Goal: Task Accomplishment & Management: Use online tool/utility

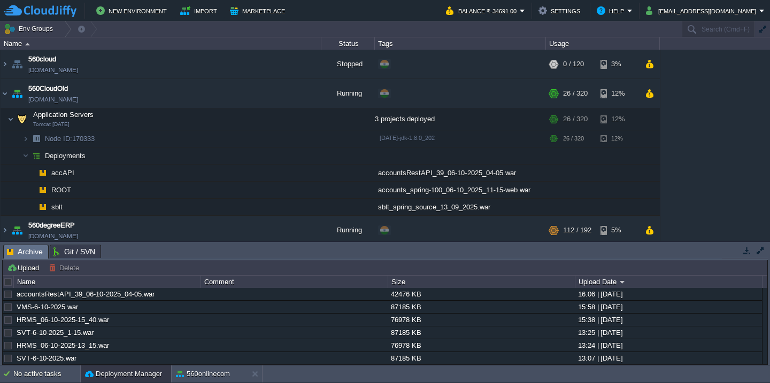
scroll to position [16, 0]
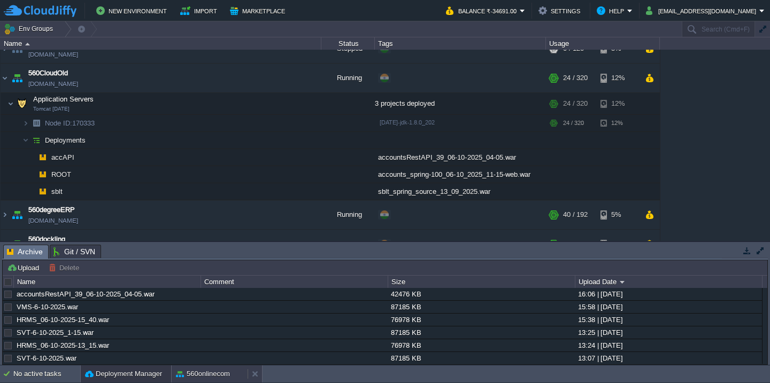
click at [211, 370] on button "560onlinecom" at bounding box center [203, 374] width 54 height 11
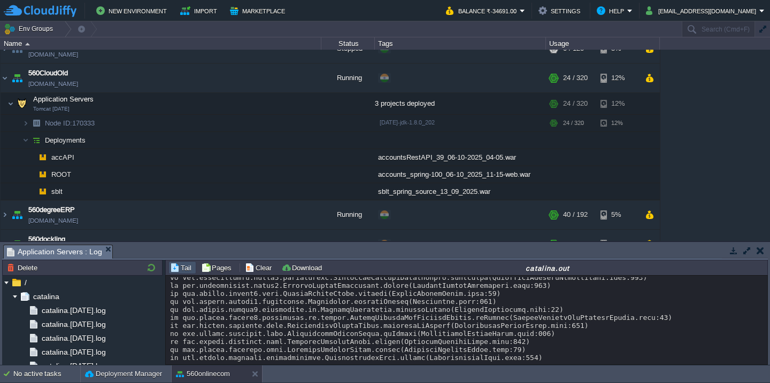
click at [747, 250] on button "button" at bounding box center [747, 251] width 10 height 10
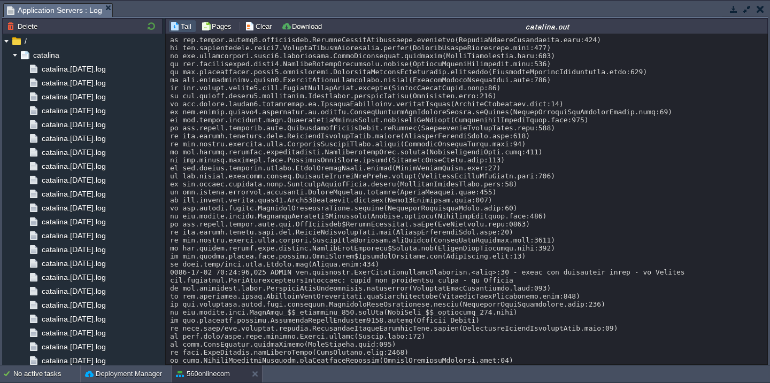
scroll to position [3938, 0]
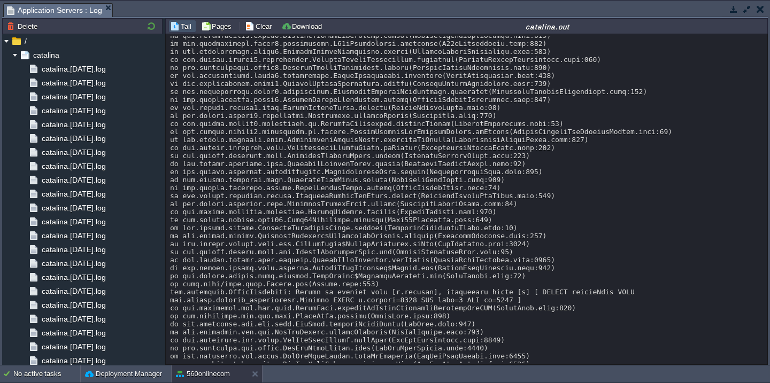
scroll to position [7326, 0]
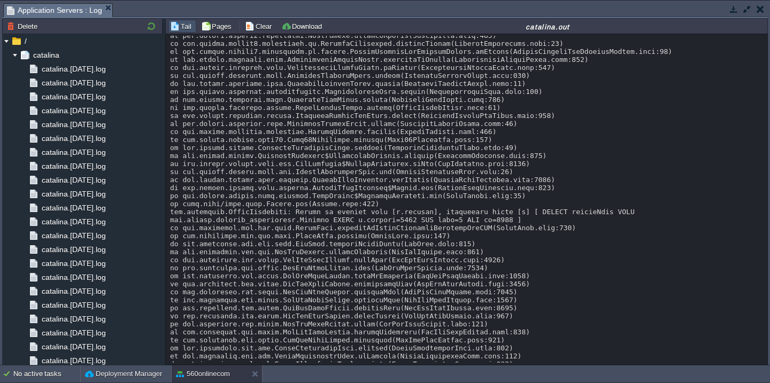
click at [306, 19] on div "Tail Pages Clear Download catalina.out" at bounding box center [466, 26] width 603 height 16
click at [300, 30] on button "Download" at bounding box center [303, 26] width 44 height 10
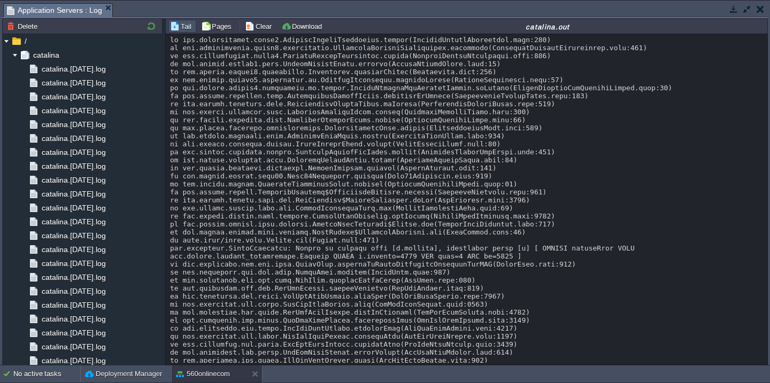
click at [259, 27] on button "Clear" at bounding box center [260, 26] width 30 height 10
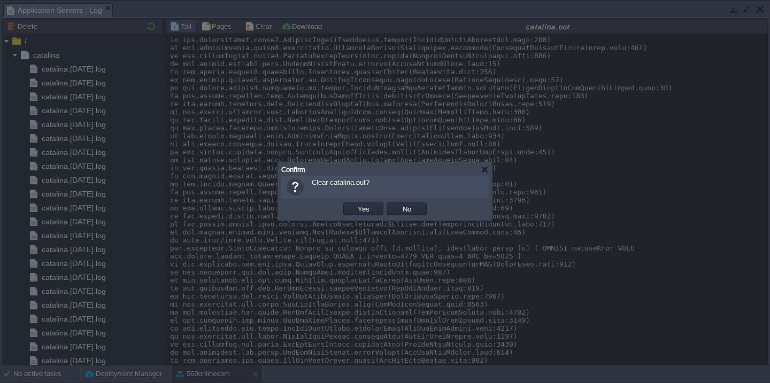
click at [354, 204] on button "Yes" at bounding box center [363, 209] width 18 height 10
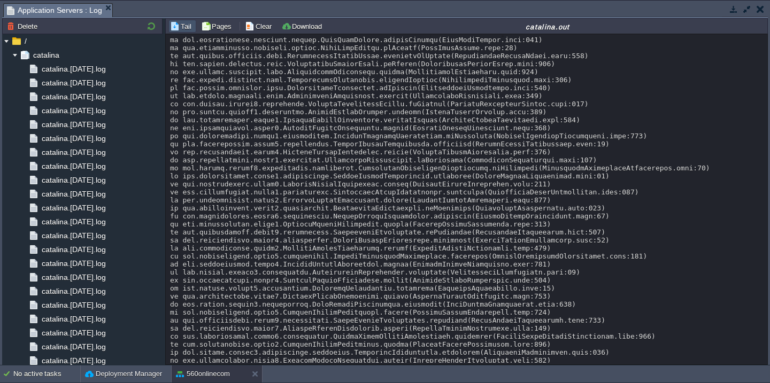
scroll to position [2165, 0]
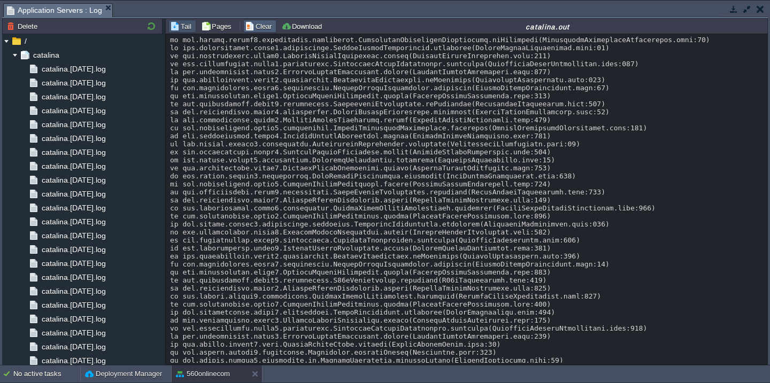
click at [258, 25] on button "Clear" at bounding box center [260, 26] width 30 height 10
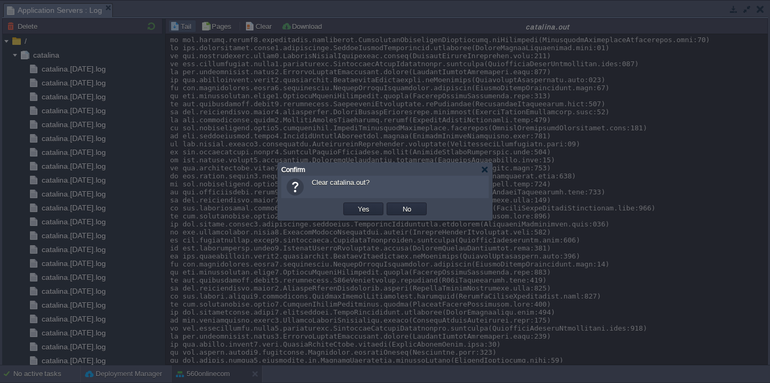
click at [354, 204] on button "Yes" at bounding box center [363, 209] width 18 height 10
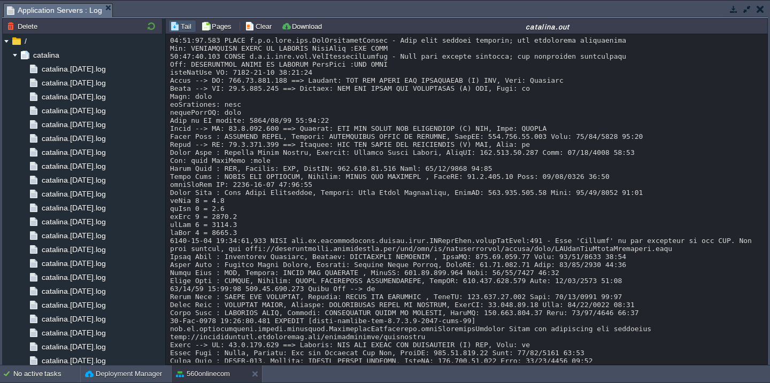
scroll to position [304, 0]
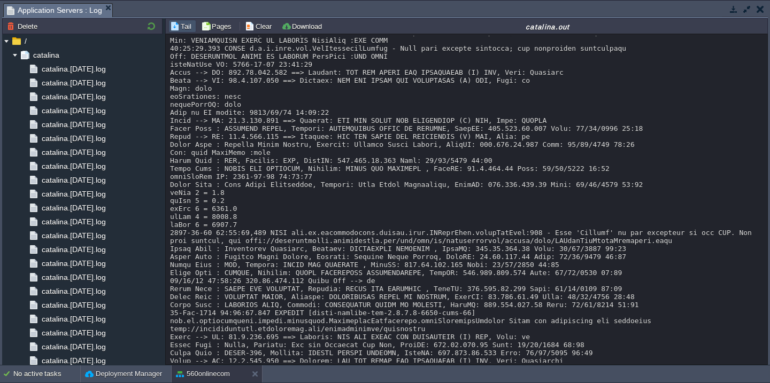
click at [373, 243] on div at bounding box center [466, 49] width 593 height 634
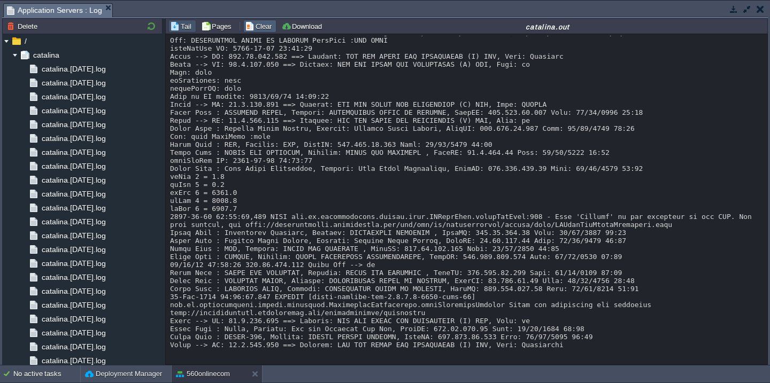
click at [251, 31] on button "Clear" at bounding box center [260, 26] width 30 height 10
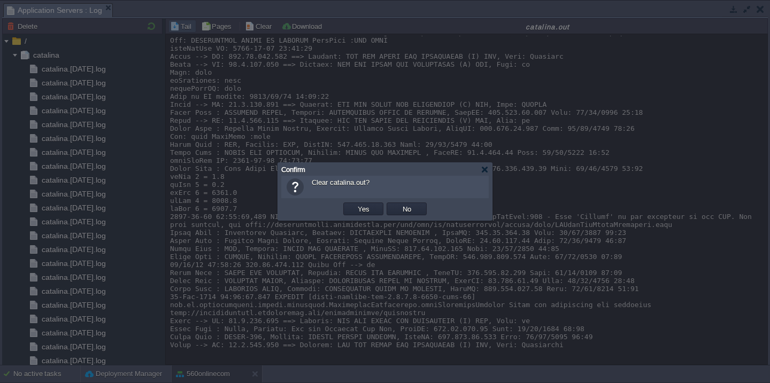
click at [354, 204] on button "Yes" at bounding box center [363, 209] width 18 height 10
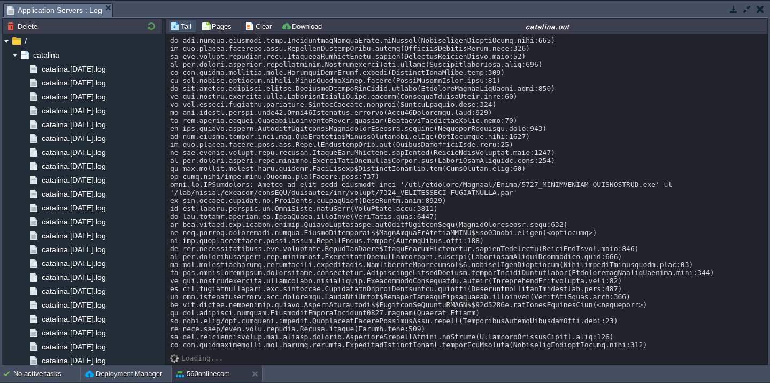
scroll to position [16792, 0]
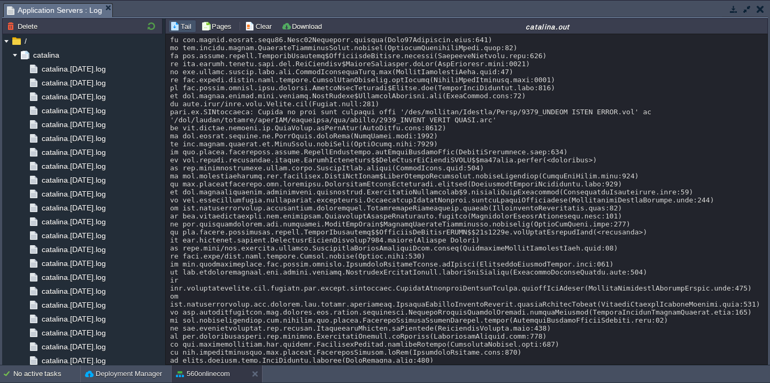
scroll to position [0, 0]
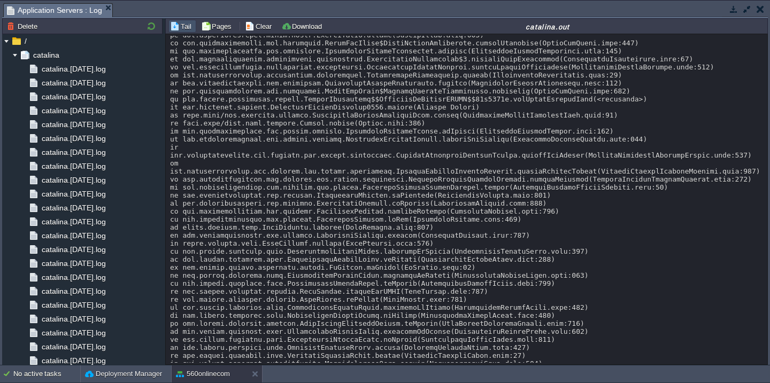
scroll to position [1218, 0]
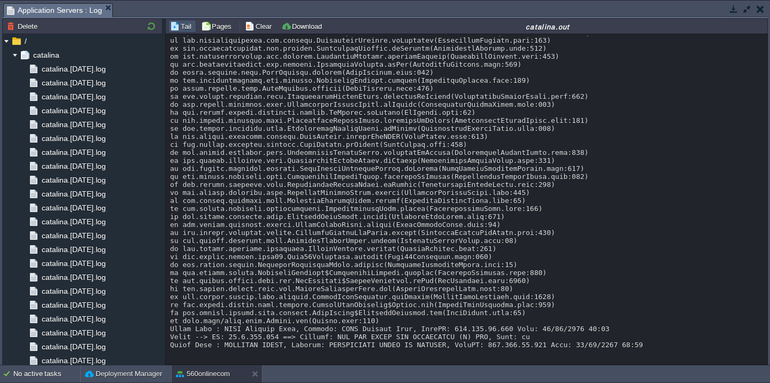
scroll to position [0, 0]
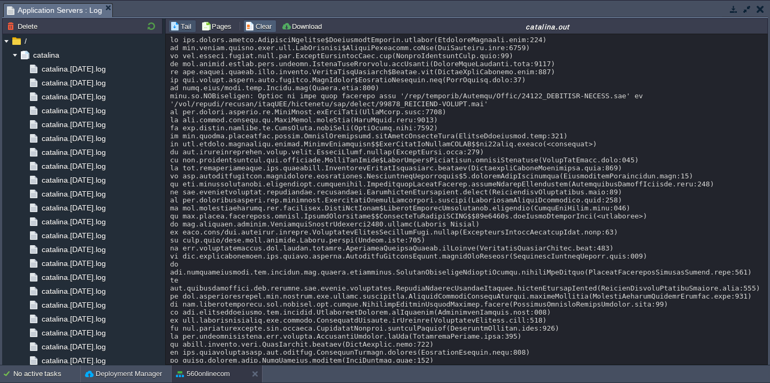
click at [266, 25] on button "Clear" at bounding box center [260, 26] width 30 height 10
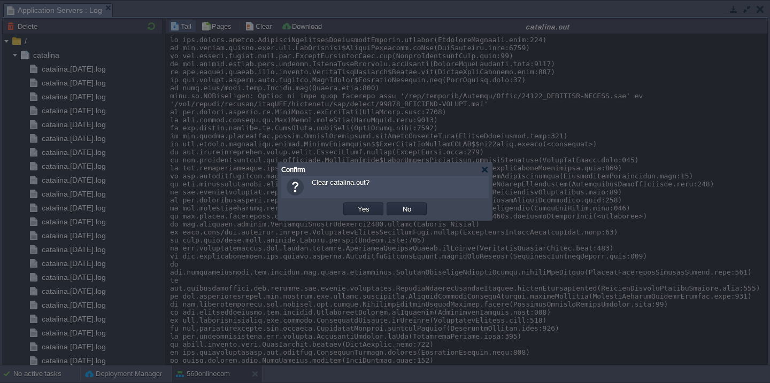
click at [354, 204] on button "Yes" at bounding box center [363, 209] width 18 height 10
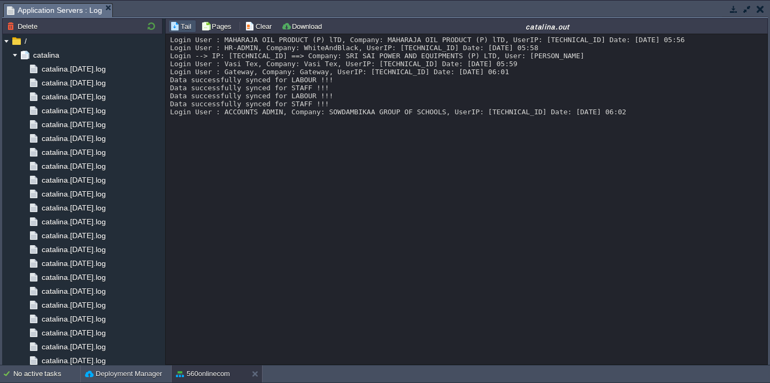
click at [747, 13] on button "button" at bounding box center [747, 9] width 10 height 10
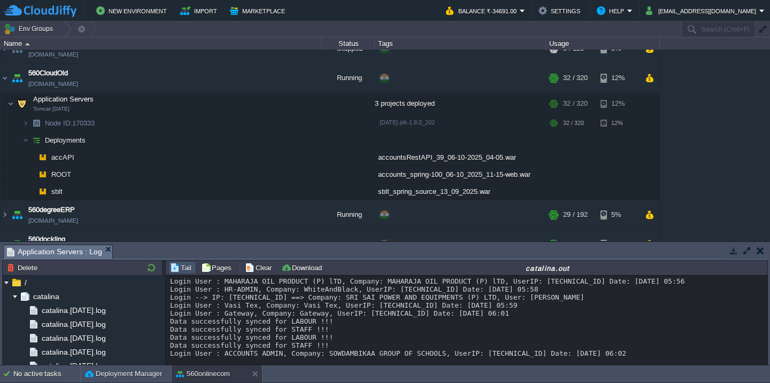
click at [760, 32] on button "button" at bounding box center [763, 30] width 10 height 10
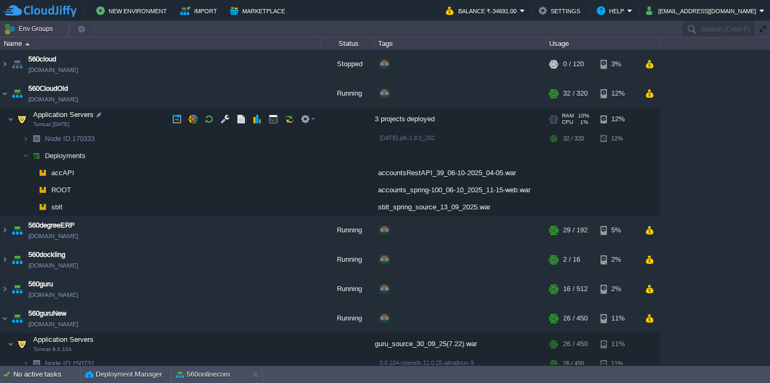
click at [137, 120] on td "Application Servers Tomcat [DATE]" at bounding box center [161, 120] width 321 height 22
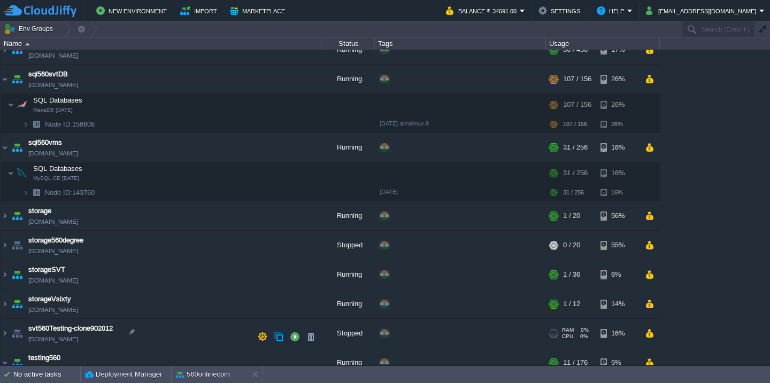
scroll to position [545, 0]
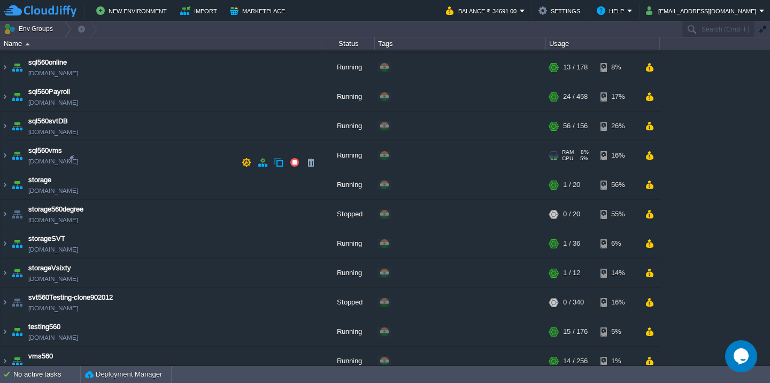
scroll to position [400, 0]
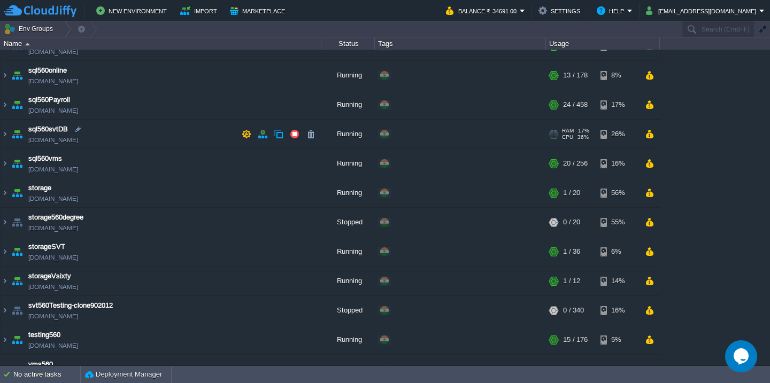
click at [181, 142] on td "sql560svtDB [DOMAIN_NAME]" at bounding box center [161, 134] width 321 height 29
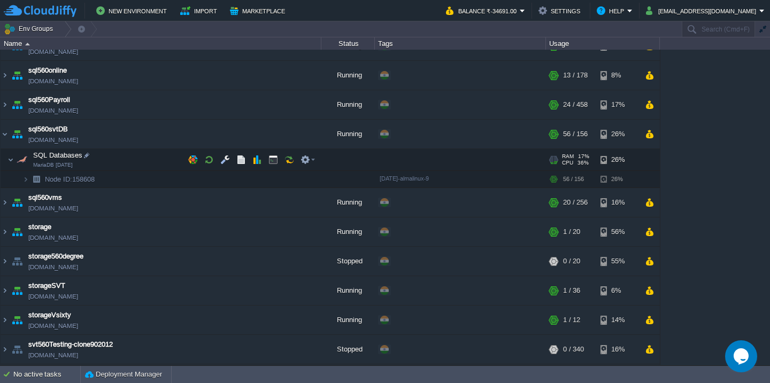
click at [157, 157] on td "SQL Databases MariaDB [DATE]" at bounding box center [161, 160] width 321 height 22
